Goal: Find specific page/section: Find specific page/section

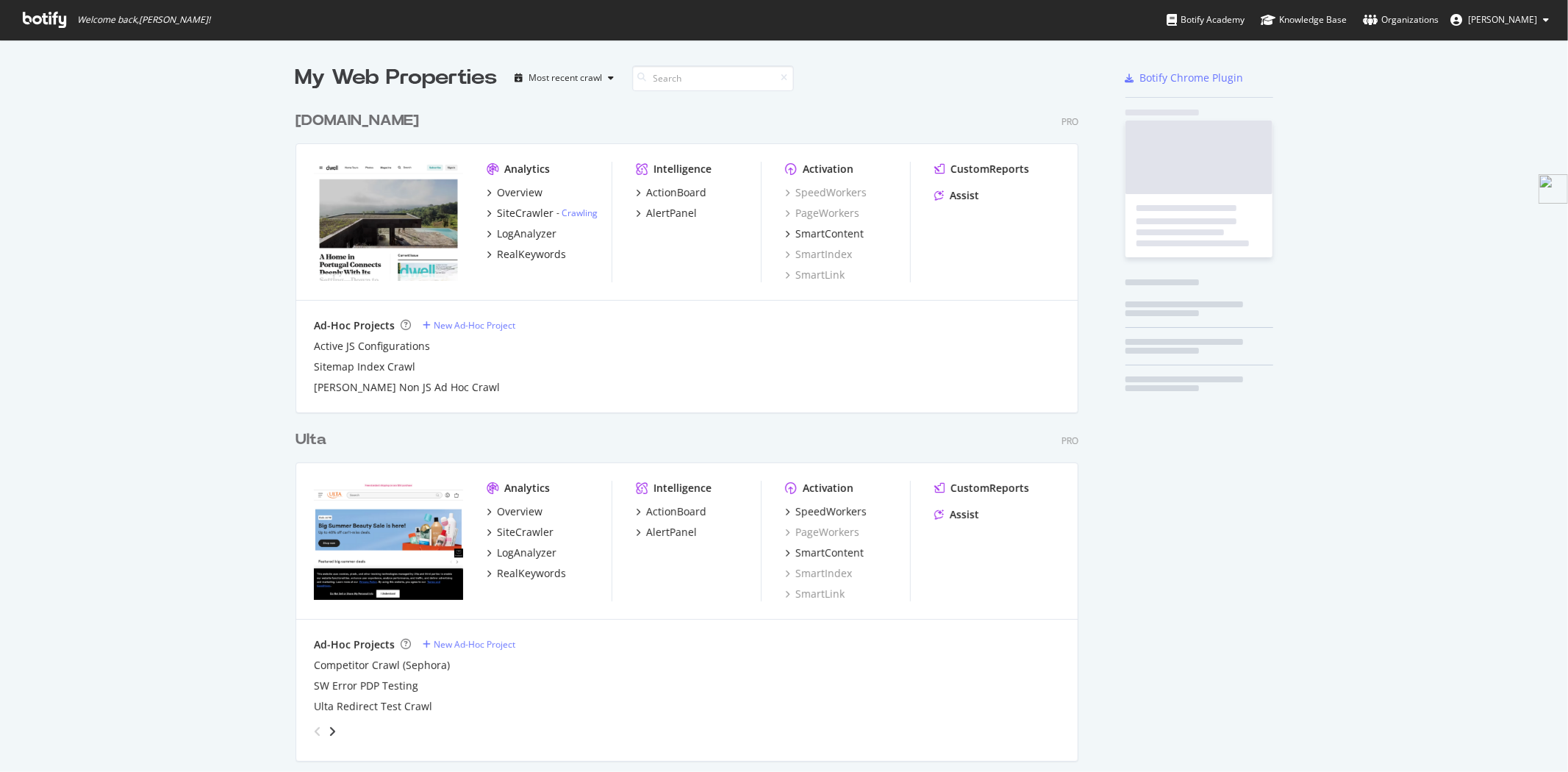
scroll to position [3288, 782]
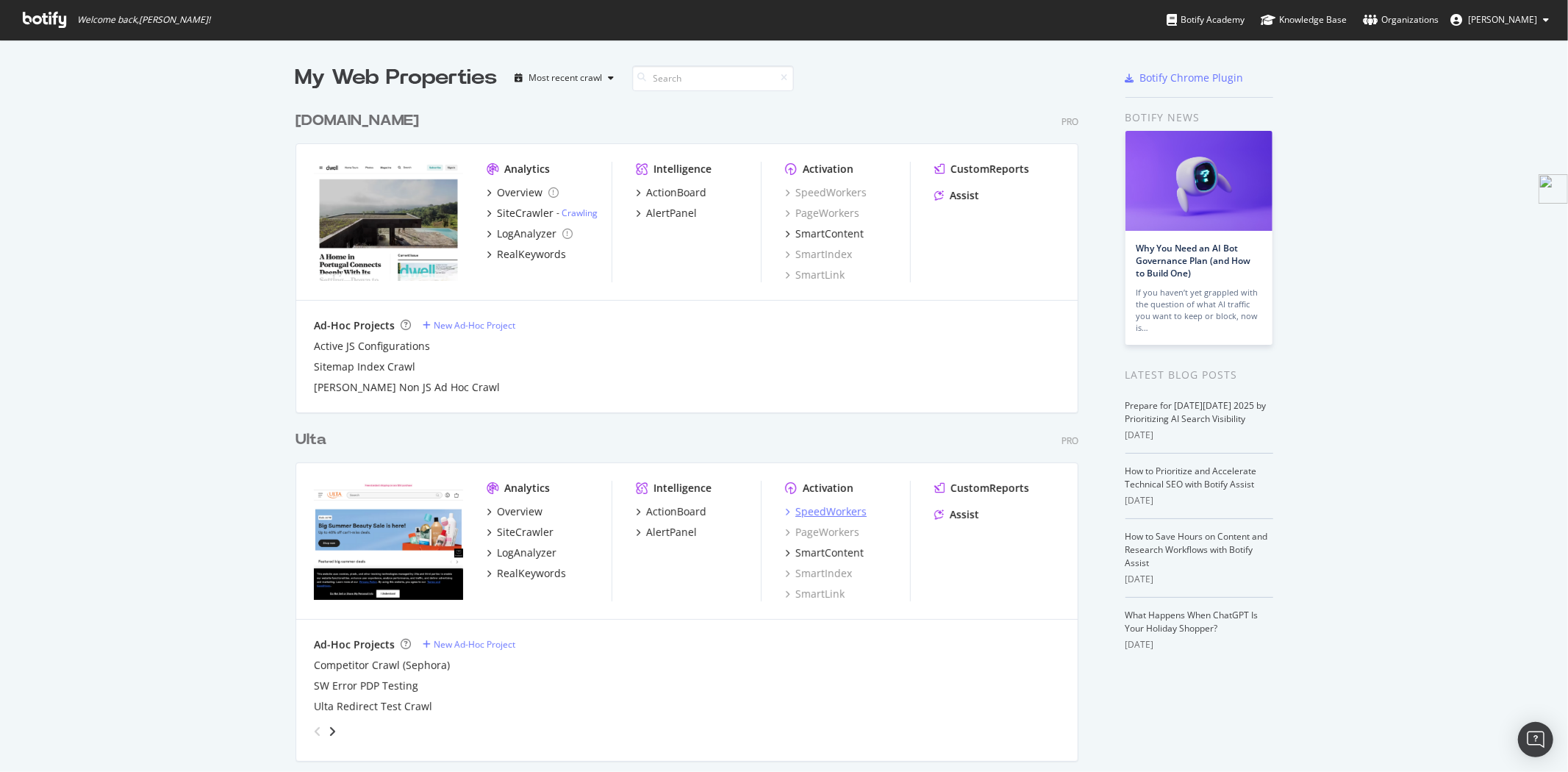
click at [811, 510] on div "SpeedWorkers" at bounding box center [831, 512] width 71 height 15
